Goal: Navigation & Orientation: Find specific page/section

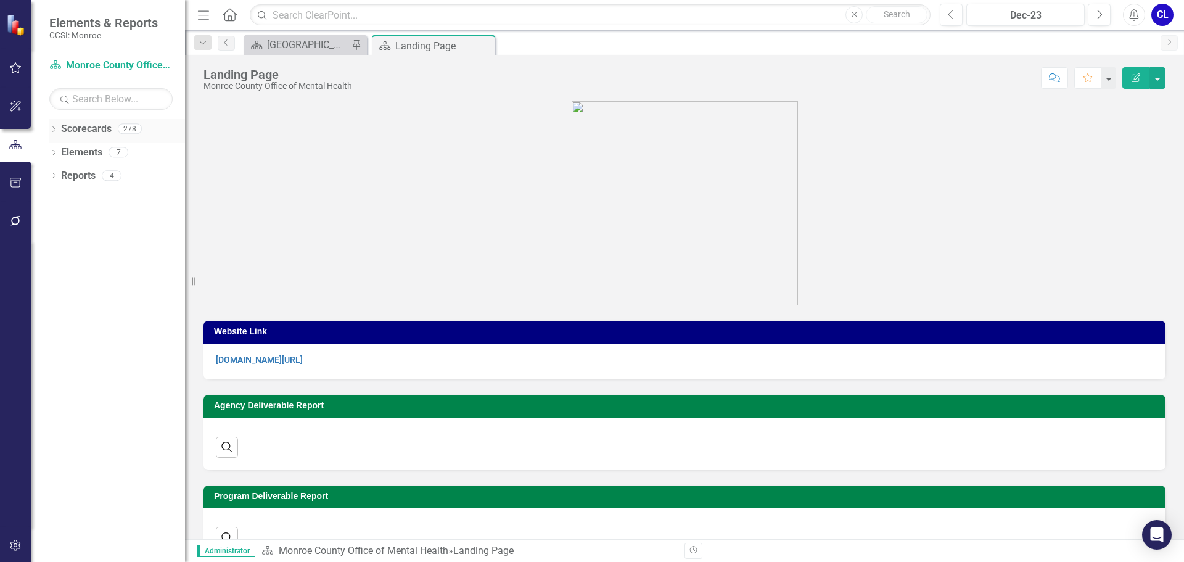
click at [49, 129] on icon "Dropdown" at bounding box center [53, 130] width 9 height 7
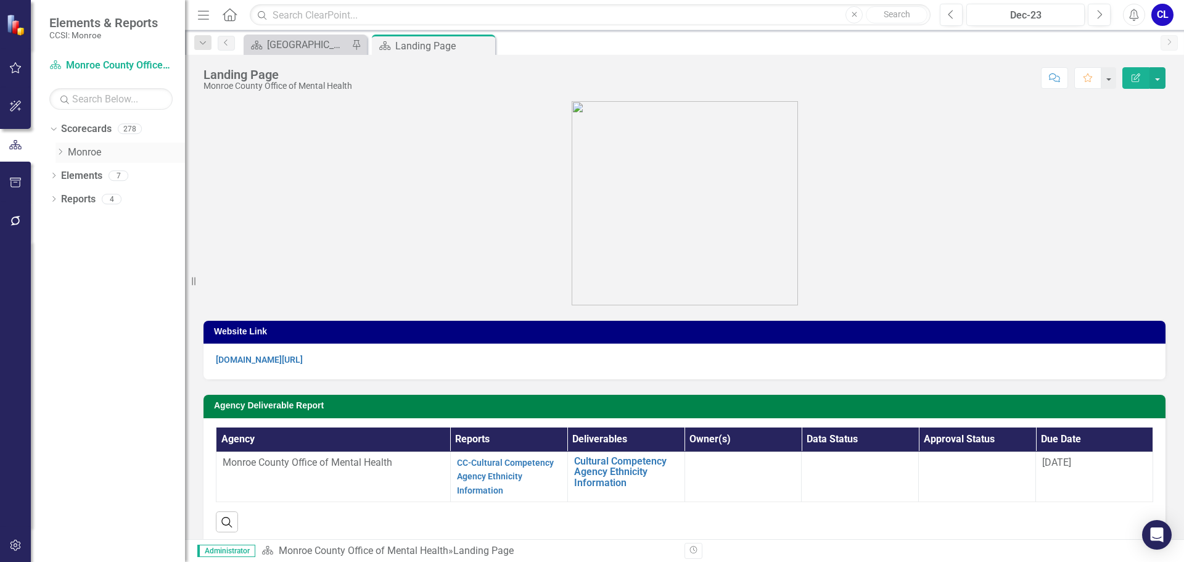
click at [59, 150] on icon "Dropdown" at bounding box center [60, 151] width 9 height 7
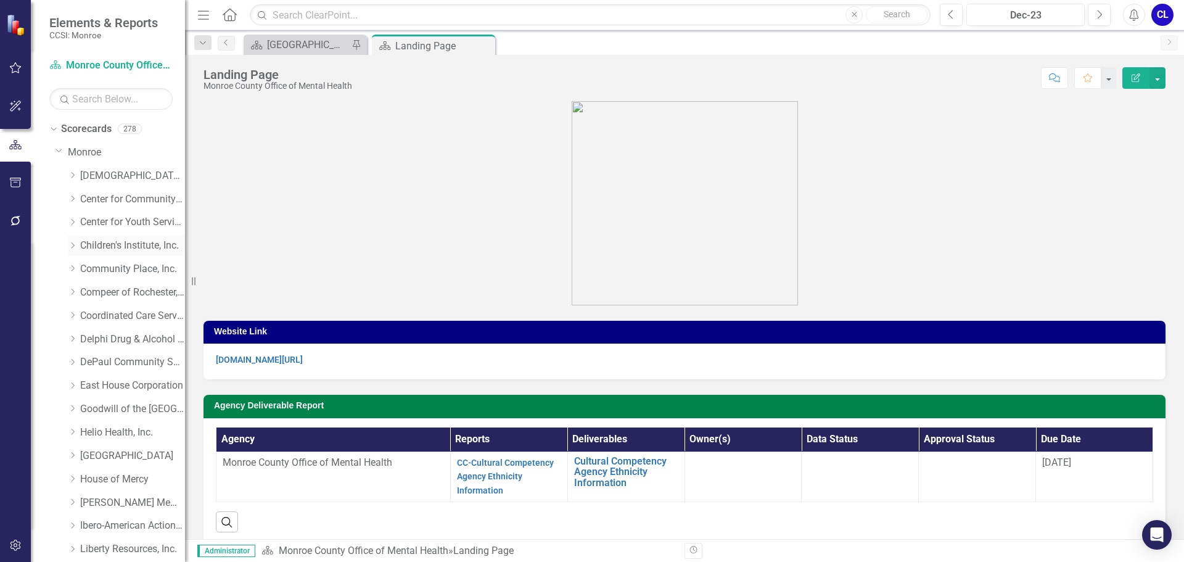
click at [72, 243] on icon "Dropdown" at bounding box center [72, 245] width 9 height 7
click at [120, 295] on link "Primary Project" at bounding box center [139, 293] width 93 height 14
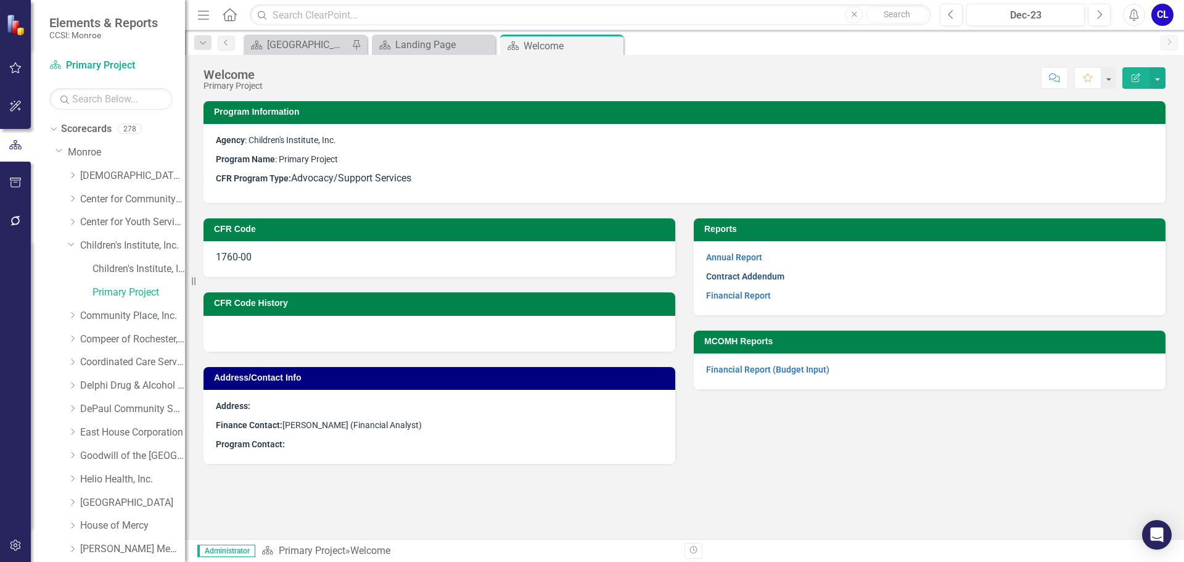
click at [738, 278] on link "Contract Addendum" at bounding box center [745, 276] width 78 height 10
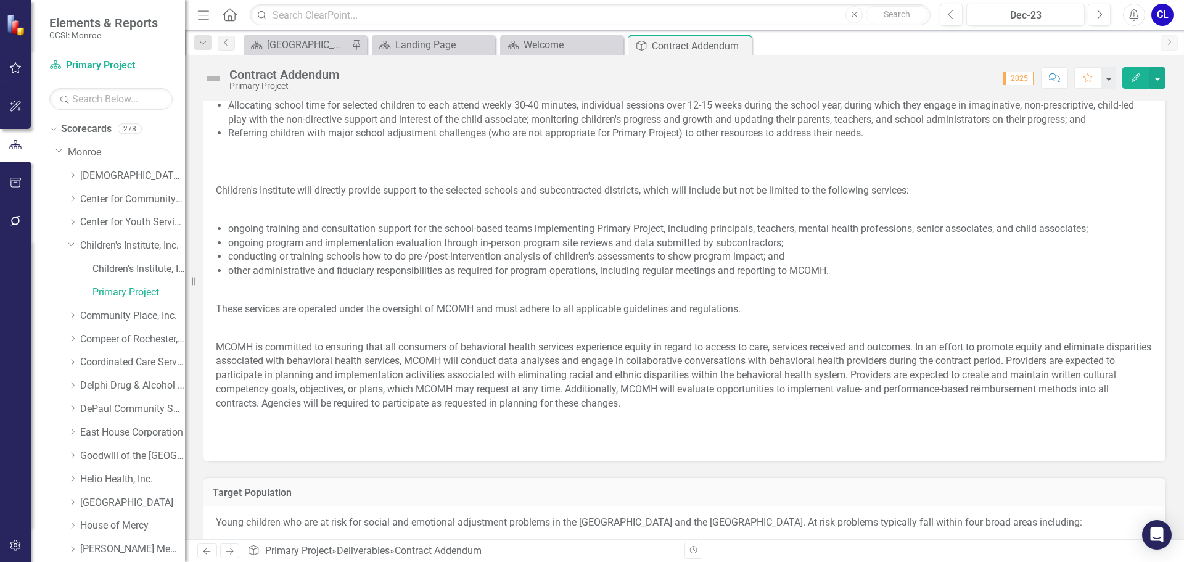
scroll to position [555, 0]
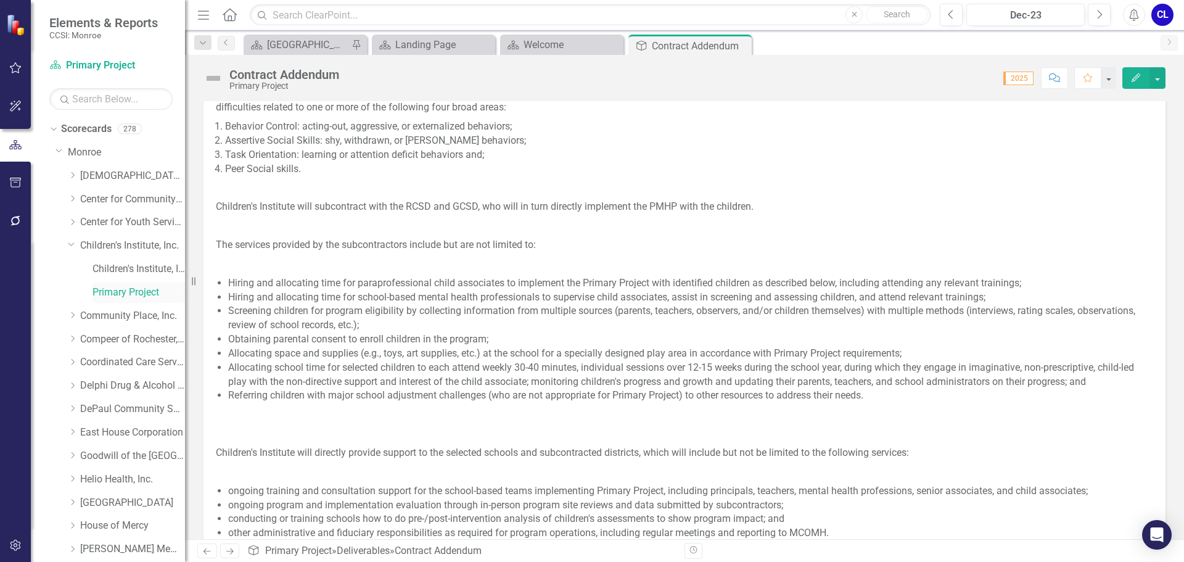
drag, startPoint x: 161, startPoint y: 288, endPoint x: 169, endPoint y: 288, distance: 8.0
click at [161, 288] on link "Primary Project" at bounding box center [139, 293] width 93 height 14
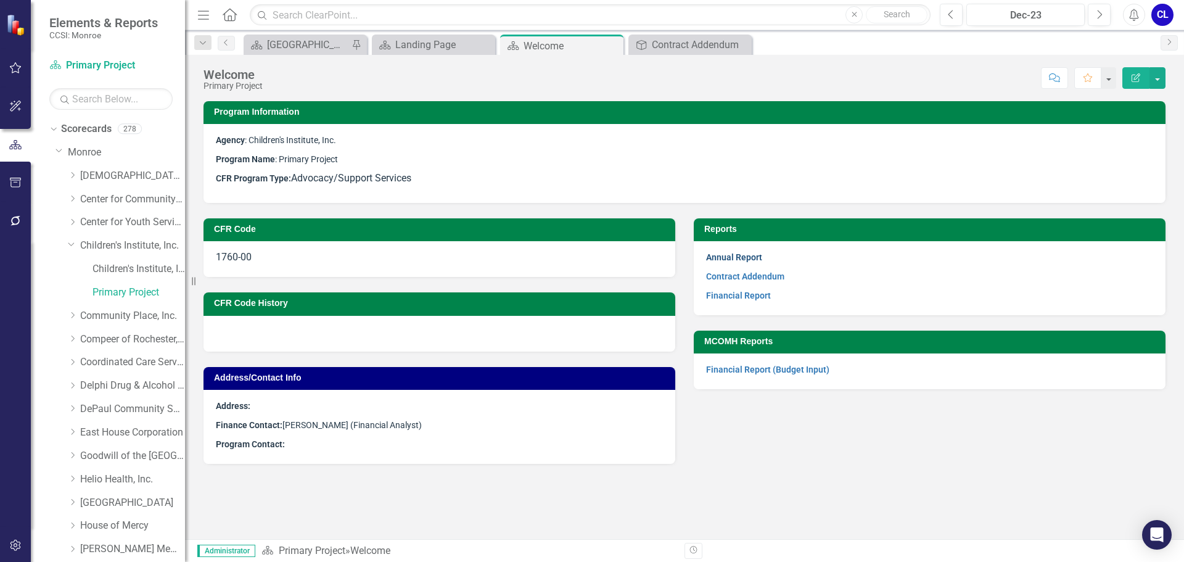
click at [736, 258] on link "Annual Report" at bounding box center [734, 257] width 56 height 10
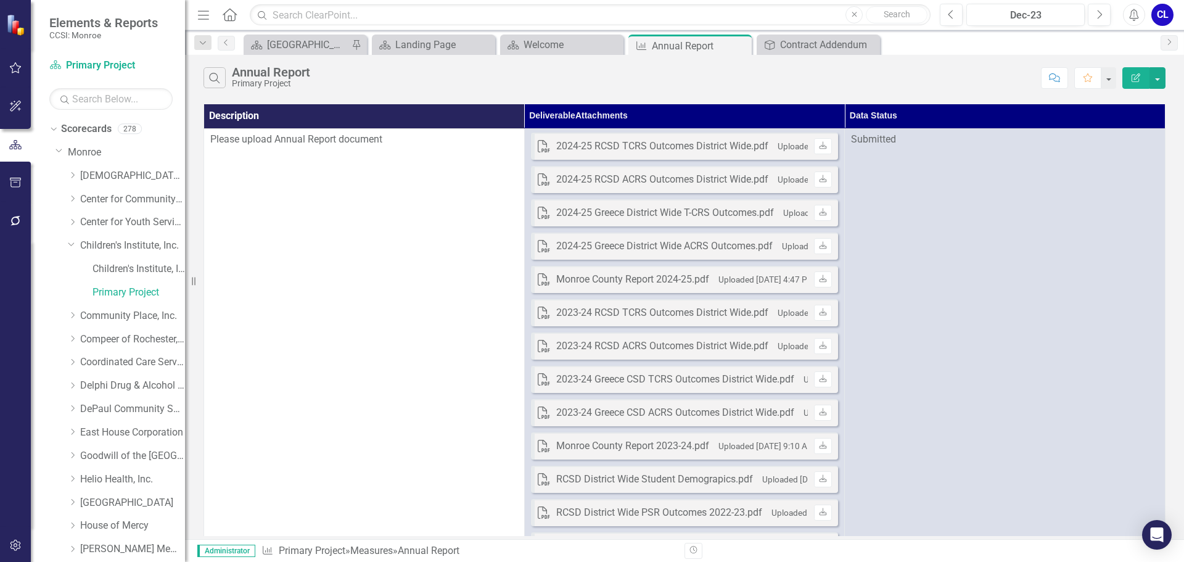
drag, startPoint x: 72, startPoint y: 337, endPoint x: 102, endPoint y: 353, distance: 34.0
click at [72, 337] on icon "Dropdown" at bounding box center [72, 338] width 9 height 7
click at [118, 456] on link "Youth Peer Mentoring" at bounding box center [139, 456] width 93 height 14
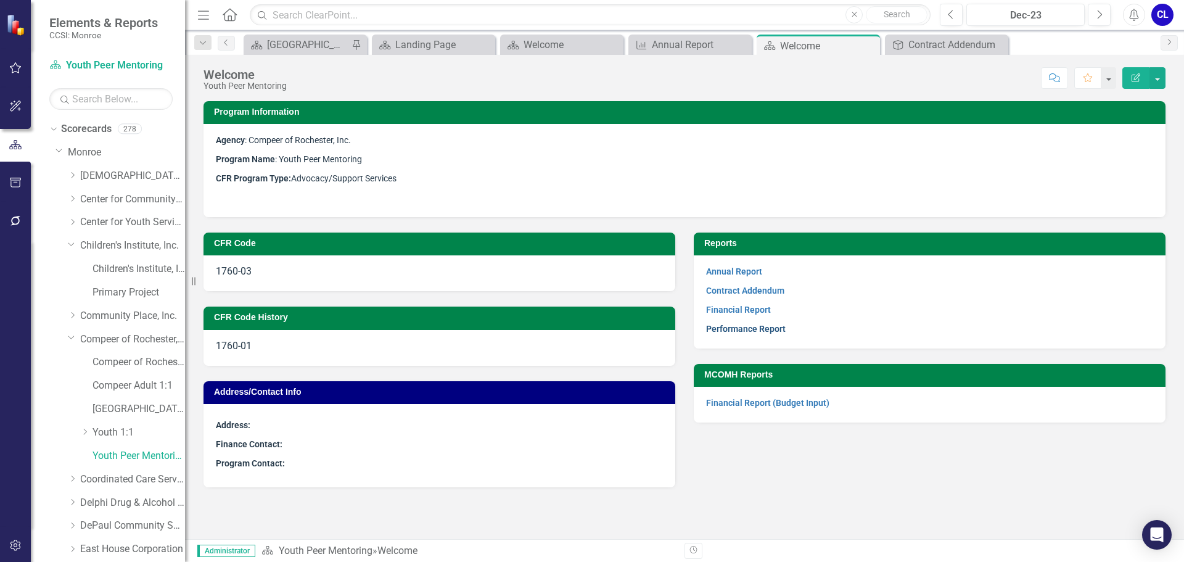
click at [746, 326] on link "Performance Report" at bounding box center [746, 329] width 80 height 10
click at [754, 290] on link "Contract Addendum" at bounding box center [745, 291] width 78 height 10
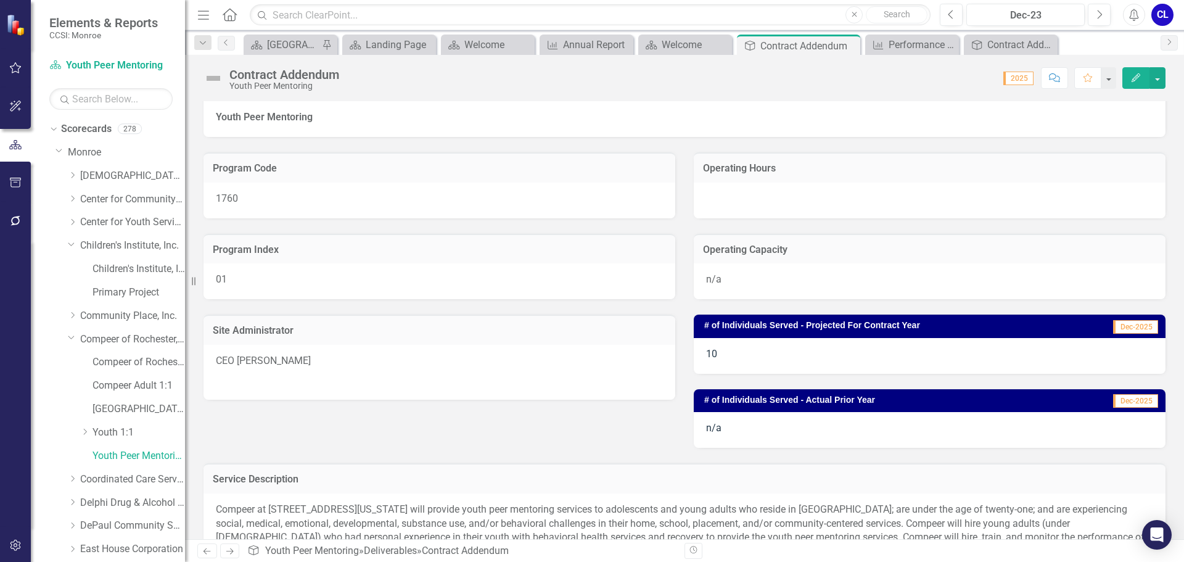
scroll to position [110, 0]
